Goal: Information Seeking & Learning: Learn about a topic

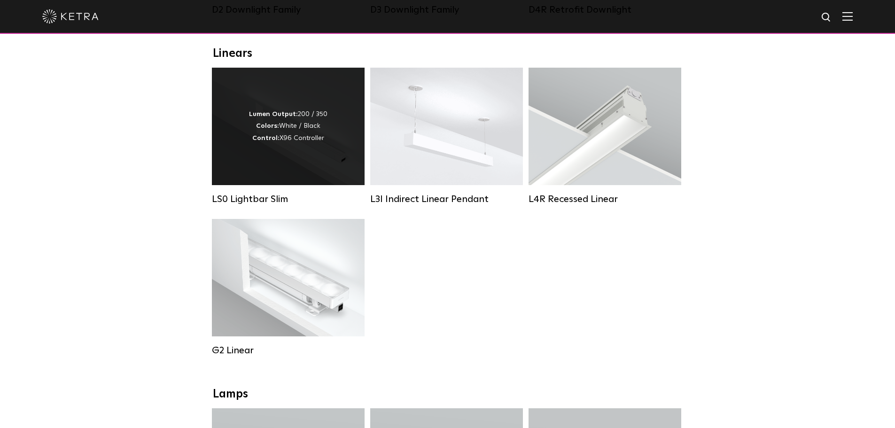
click at [302, 131] on div "Lumen Output: 200 / 350 Colors: White / Black Control: X96 Controller" at bounding box center [288, 127] width 78 height 36
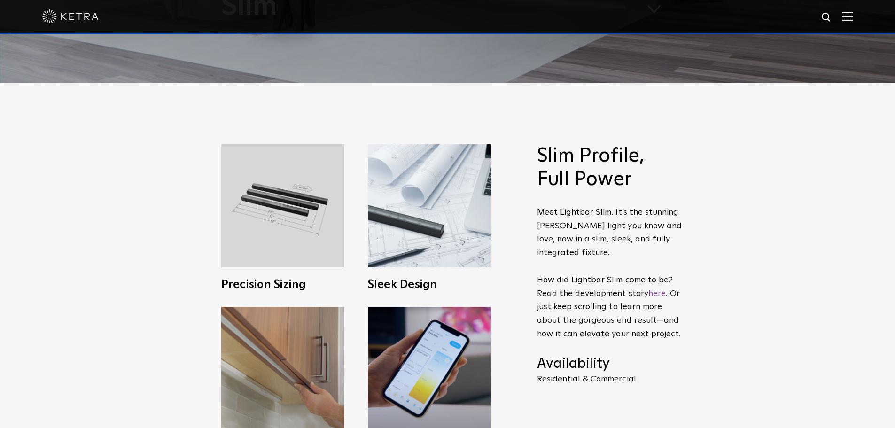
scroll to position [188, 0]
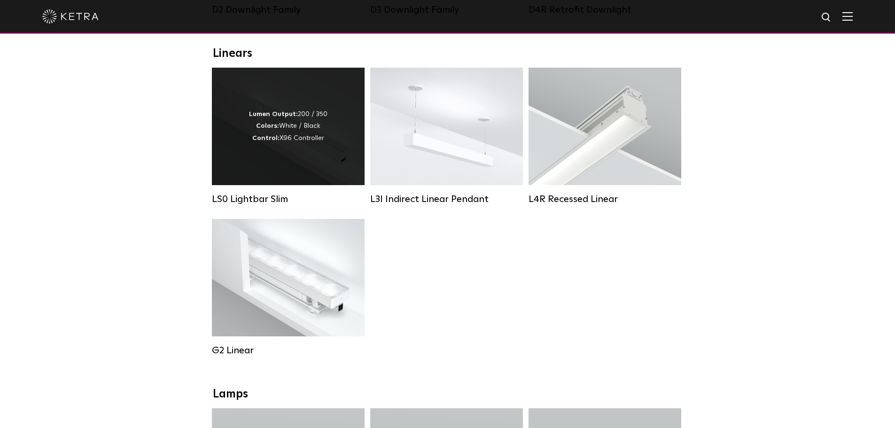
click at [316, 133] on div "Lumen Output: 200 / 350 Colors: White / Black Control: X96 Controller" at bounding box center [288, 127] width 78 height 36
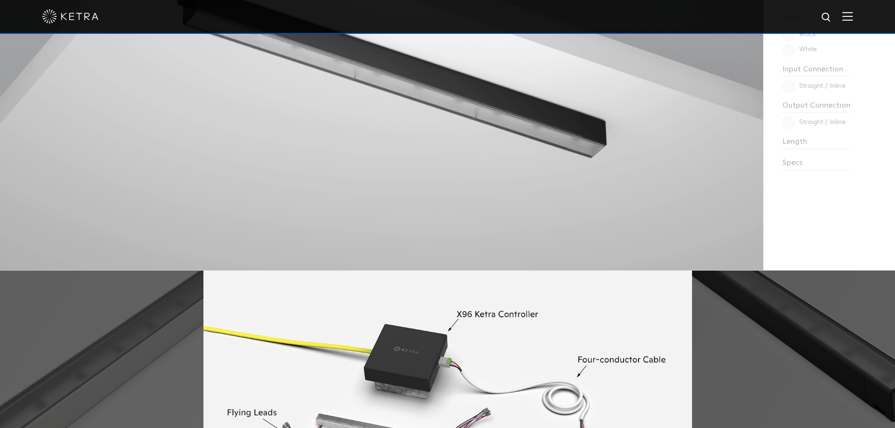
scroll to position [1042, 0]
